Goal: Information Seeking & Learning: Understand process/instructions

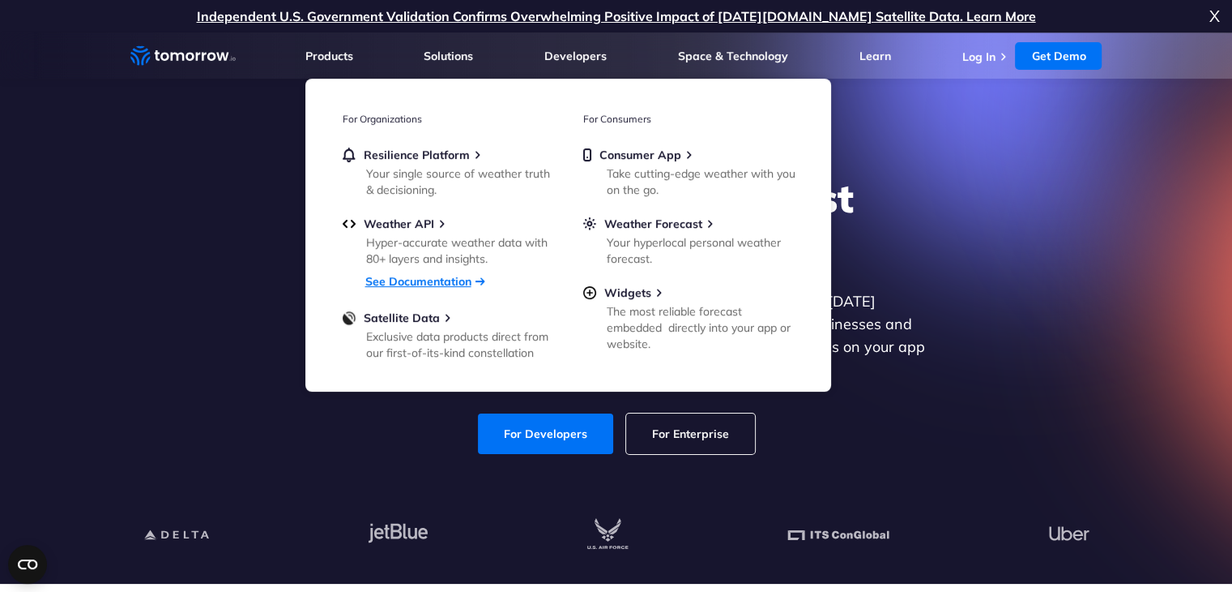
click at [391, 277] on link "See Documentation" at bounding box center [418, 281] width 106 height 15
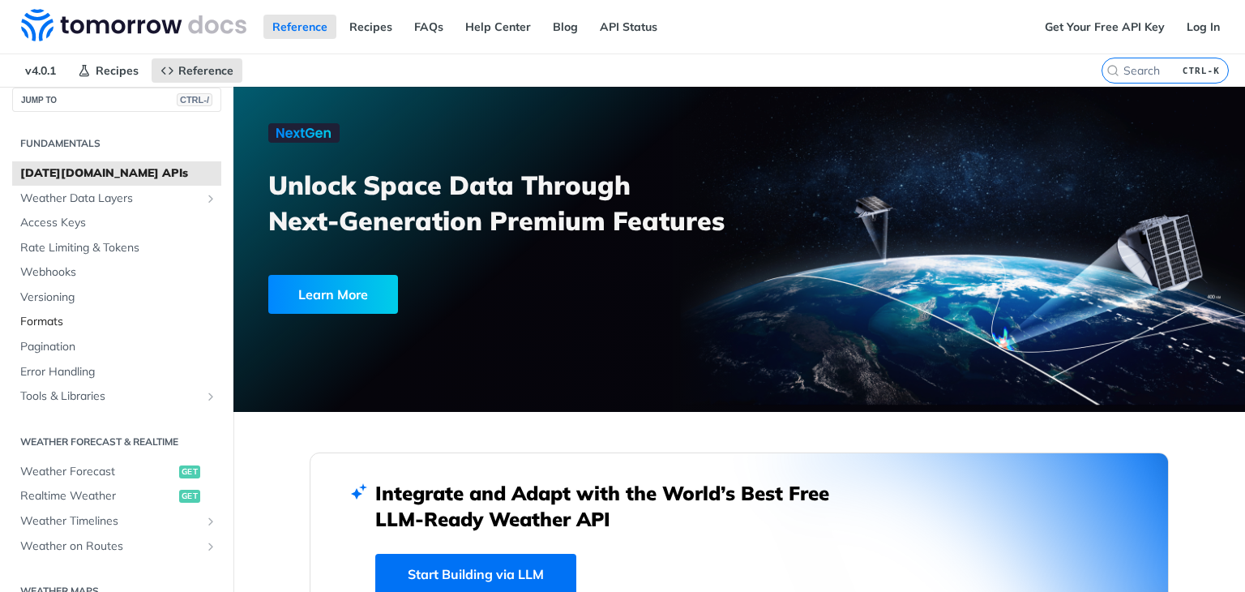
scroll to position [19, 0]
click at [62, 224] on span "Access Keys" at bounding box center [118, 219] width 197 height 16
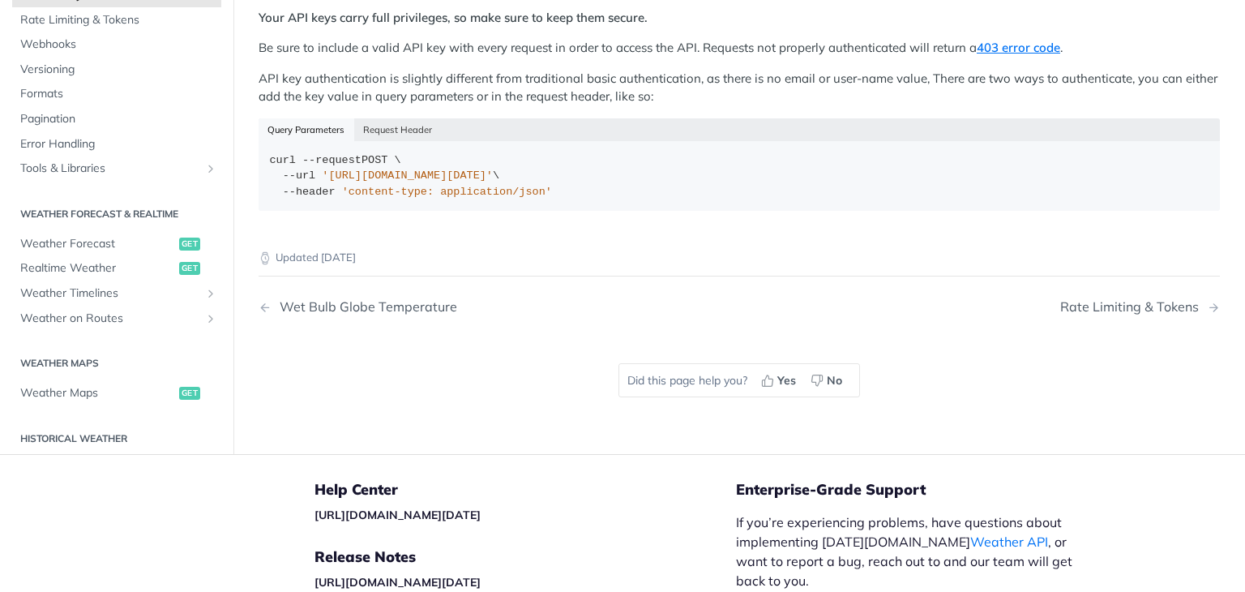
scroll to position [366, 0]
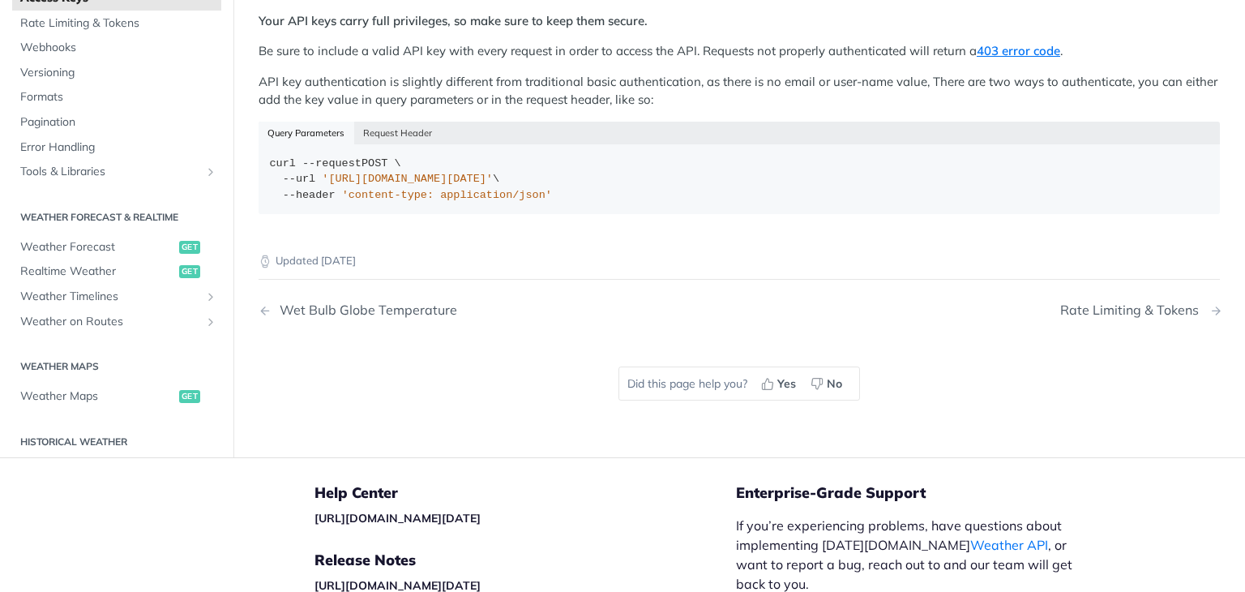
click at [1136, 302] on div "Rate Limiting & Tokens" at bounding box center [1133, 309] width 147 height 15
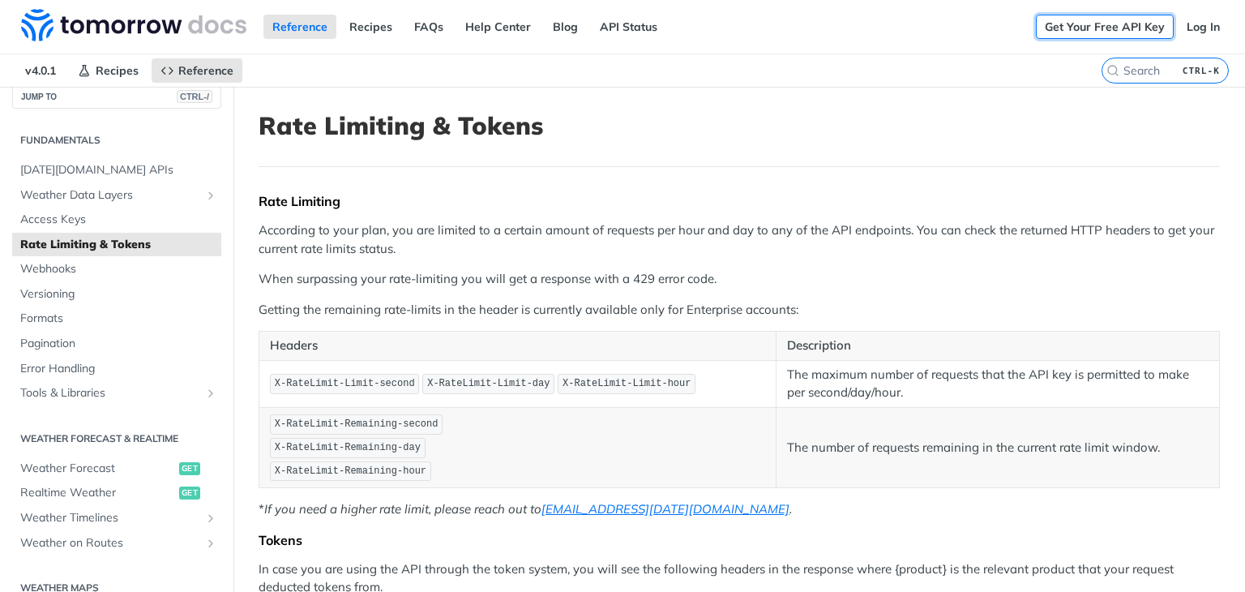
click at [1068, 30] on link "Get Your Free API Key" at bounding box center [1105, 27] width 138 height 24
